Goal: Use online tool/utility: Utilize a website feature to perform a specific function

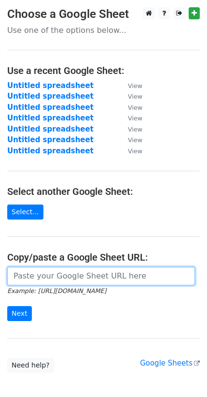
click at [90, 274] on input "url" at bounding box center [101, 276] width 188 height 18
paste input "[URL][DOMAIN_NAME]"
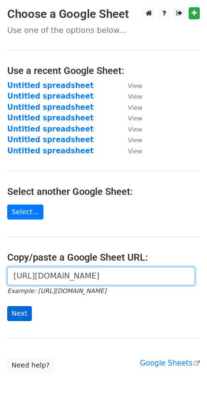
type input "[URL][DOMAIN_NAME]"
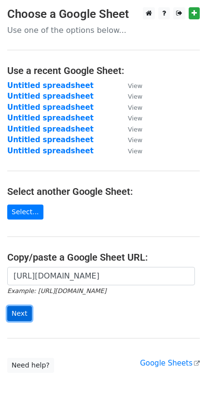
click at [20, 310] on input "Next" at bounding box center [19, 313] width 25 height 15
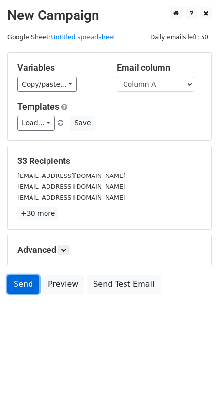
click at [19, 283] on link "Send" at bounding box center [23, 284] width 32 height 18
